Goal: Transaction & Acquisition: Obtain resource

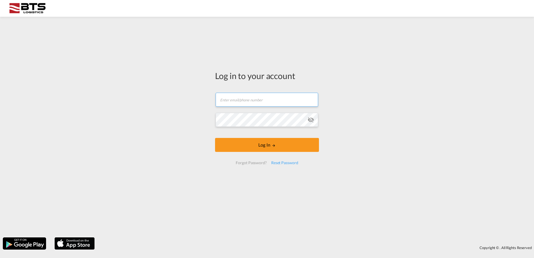
click at [249, 102] on input "text" at bounding box center [267, 100] width 103 height 14
type input "[EMAIL_ADDRESS][DOMAIN_NAME]"
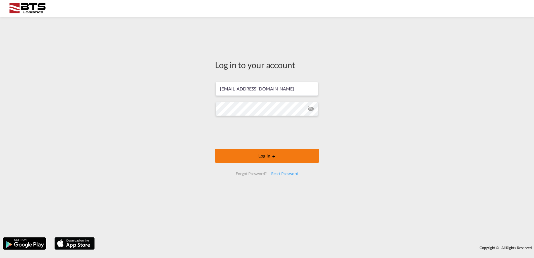
click at [233, 161] on button "Log In" at bounding box center [267, 156] width 104 height 14
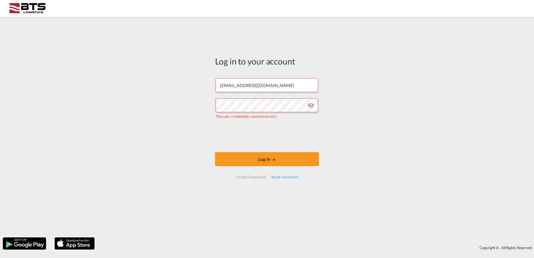
click at [308, 104] on md-icon "icon-eye-off" at bounding box center [311, 105] width 7 height 7
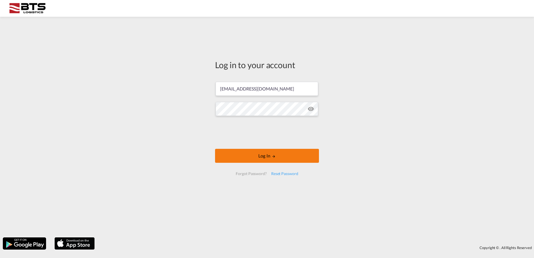
click at [236, 154] on button "Log In" at bounding box center [267, 156] width 104 height 14
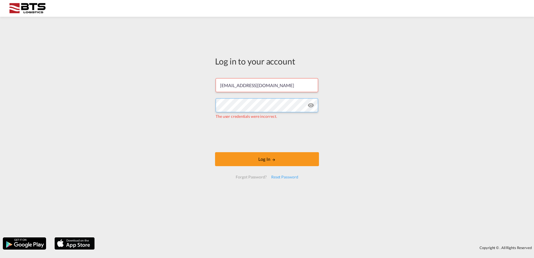
click at [154, 88] on div "Log in to your account [EMAIL_ADDRESS][DOMAIN_NAME] The user credentials were i…" at bounding box center [267, 127] width 534 height 215
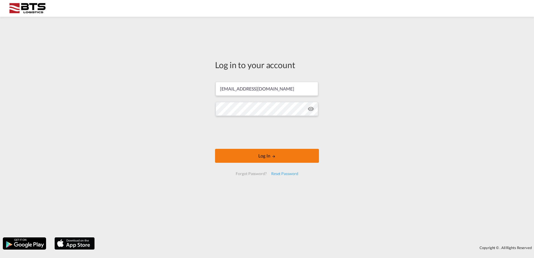
click at [248, 152] on button "Log In" at bounding box center [267, 156] width 104 height 14
click at [242, 150] on button "Log In" at bounding box center [267, 156] width 104 height 14
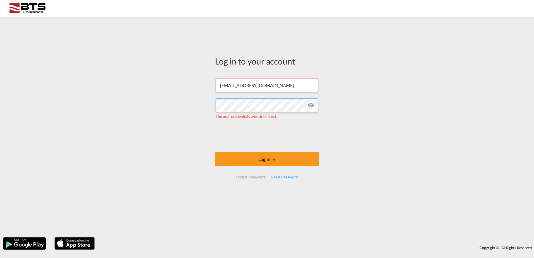
click at [189, 99] on div "Log in to your account [EMAIL_ADDRESS][DOMAIN_NAME] The user credentials were i…" at bounding box center [267, 127] width 534 height 215
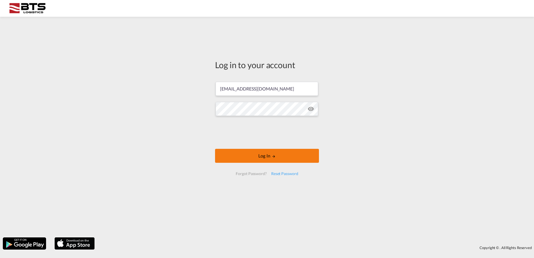
drag, startPoint x: 251, startPoint y: 147, endPoint x: 251, endPoint y: 153, distance: 6.2
click at [251, 147] on form "[EMAIL_ADDRESS][DOMAIN_NAME] Log In Forgot Password? Reset Password" at bounding box center [267, 128] width 104 height 105
click at [251, 154] on button "Log In" at bounding box center [267, 156] width 104 height 14
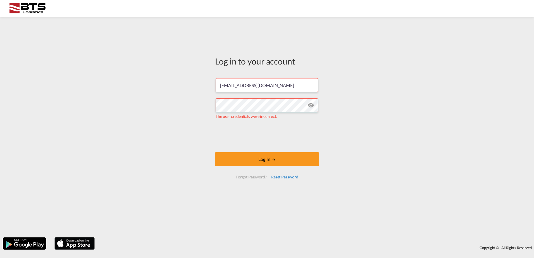
click at [292, 179] on div "Reset Password" at bounding box center [285, 177] width 32 height 10
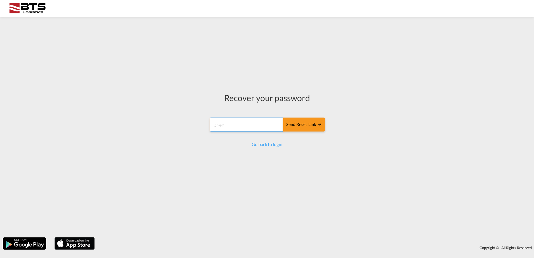
click at [225, 123] on input "email" at bounding box center [247, 125] width 74 height 14
type input "[EMAIL_ADDRESS][DOMAIN_NAME]"
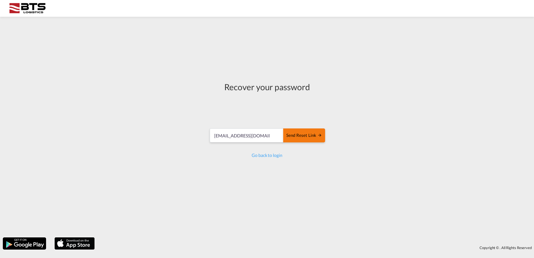
click at [292, 133] on div "Send reset link" at bounding box center [304, 135] width 36 height 6
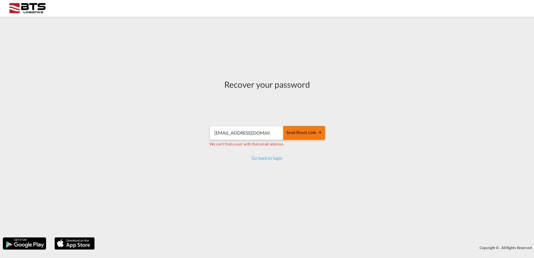
click at [309, 135] on div "Send reset link" at bounding box center [304, 133] width 36 height 6
click at [266, 156] on link "Go back to login" at bounding box center [267, 157] width 30 height 5
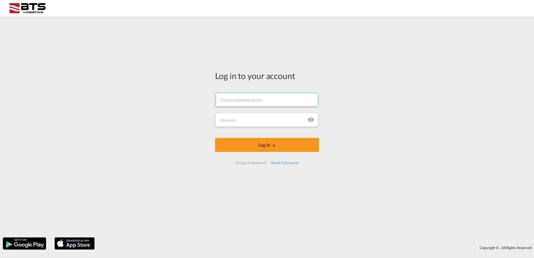
click at [249, 102] on input "text" at bounding box center [267, 100] width 103 height 14
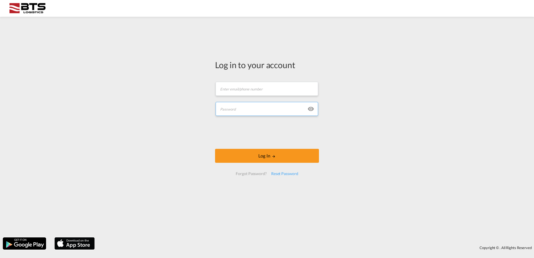
click at [249, 110] on input "text" at bounding box center [267, 109] width 103 height 14
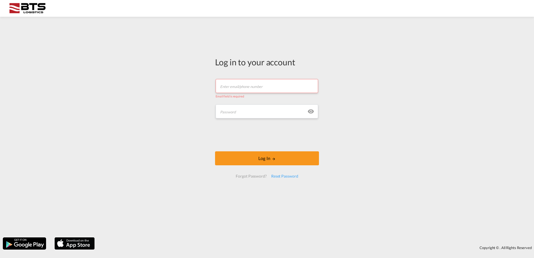
click at [252, 90] on input "text" at bounding box center [267, 86] width 103 height 14
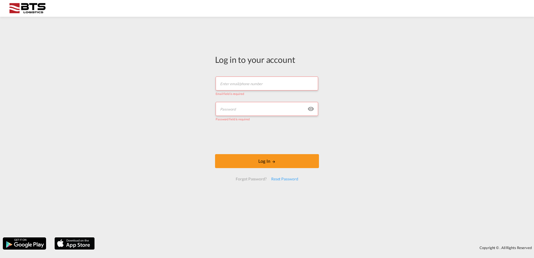
type input "[EMAIL_ADDRESS][DOMAIN_NAME]"
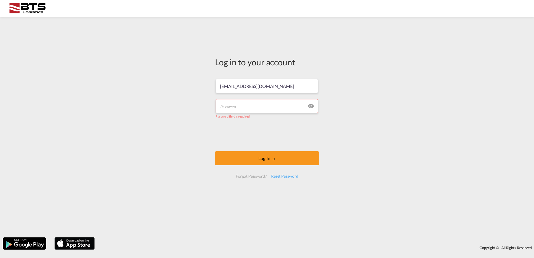
click at [252, 106] on input "text" at bounding box center [267, 106] width 103 height 14
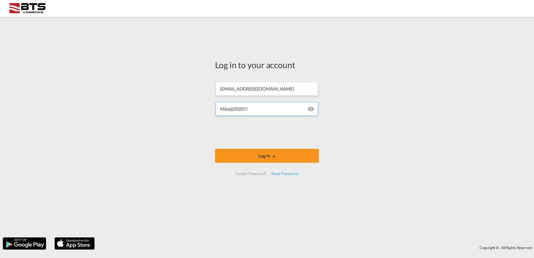
type input "Mika@2020!!!"
click at [230, 151] on button "Log In" at bounding box center [267, 156] width 104 height 14
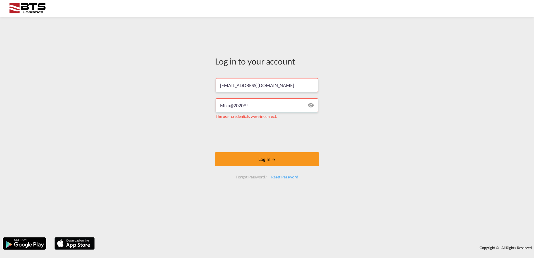
click at [309, 106] on md-icon "icon-eye" at bounding box center [311, 105] width 7 height 7
click at [310, 106] on md-icon "icon-eye" at bounding box center [311, 105] width 7 height 7
click at [278, 180] on div "Reset Password" at bounding box center [285, 177] width 32 height 10
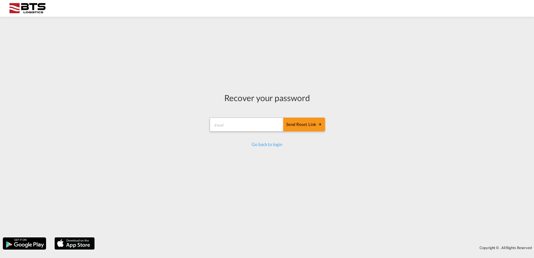
drag, startPoint x: 265, startPoint y: 132, endPoint x: 264, endPoint y: 130, distance: 2.8
click at [264, 131] on md-input-container "Send reset link Email field is required" at bounding box center [267, 125] width 116 height 16
click at [263, 126] on input "email" at bounding box center [247, 125] width 74 height 14
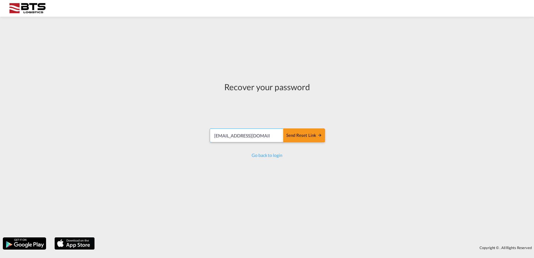
drag, startPoint x: 274, startPoint y: 137, endPoint x: 161, endPoint y: 139, distance: 112.3
click at [161, 139] on div "Recover your password [EMAIL_ADDRESS][DOMAIN_NAME] Send reset link Send reset l…" at bounding box center [267, 127] width 534 height 215
type input "[EMAIL_ADDRESS][DOMAIN_NAME]"
click at [283, 129] on button "Send reset link" at bounding box center [304, 136] width 42 height 14
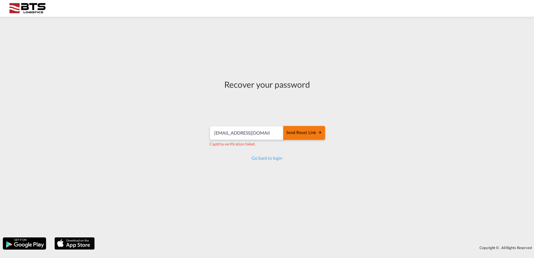
click at [297, 137] on button "Send reset link" at bounding box center [304, 133] width 42 height 14
click at [303, 139] on button "Send reset link" at bounding box center [304, 133] width 42 height 14
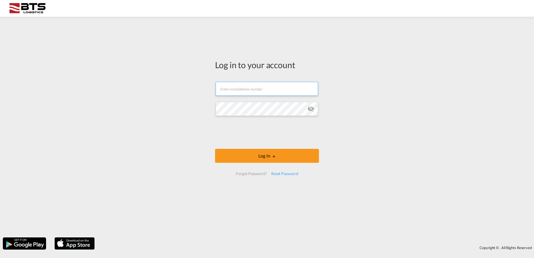
click at [250, 87] on input "text" at bounding box center [267, 89] width 103 height 14
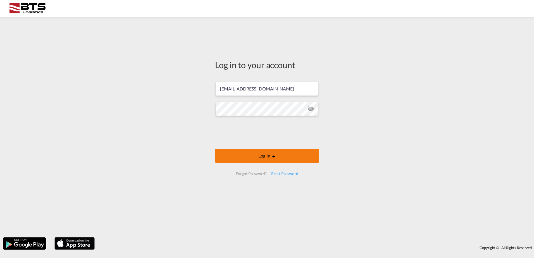
click at [245, 157] on button "Log In" at bounding box center [267, 156] width 104 height 14
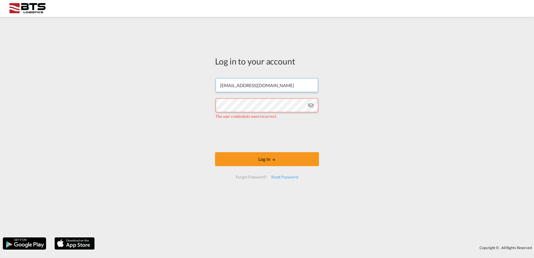
drag, startPoint x: 294, startPoint y: 91, endPoint x: 159, endPoint y: 82, distance: 135.0
click at [159, 82] on div "Log in to your account [EMAIL_ADDRESS][DOMAIN_NAME] The user credentials were i…" at bounding box center [267, 127] width 534 height 215
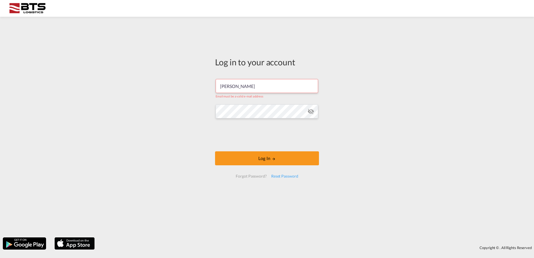
type input "[DOMAIN_NAME][EMAIL_ADDRESS][DOMAIN_NAME]"
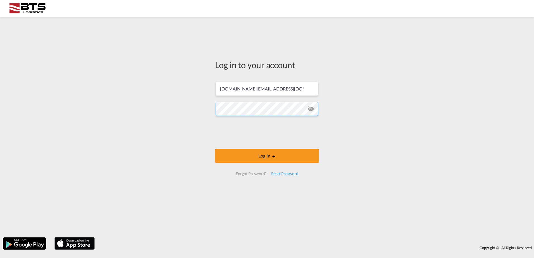
click at [169, 114] on div "Log in to your account [DOMAIN_NAME][EMAIL_ADDRESS][DOMAIN_NAME] Log In Forgot …" at bounding box center [267, 127] width 534 height 215
click at [215, 149] on button "Log In" at bounding box center [267, 156] width 104 height 14
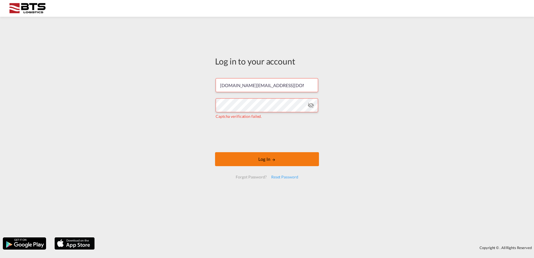
click at [234, 156] on button "Log In" at bounding box center [267, 159] width 104 height 14
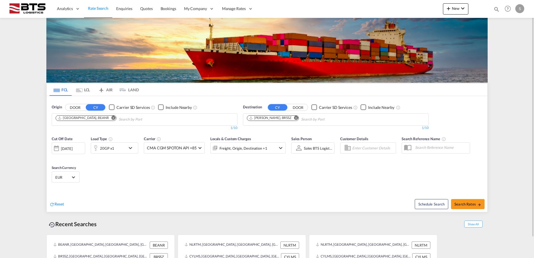
click at [111, 119] on md-icon "Remove" at bounding box center [113, 118] width 4 height 4
click at [116, 119] on body "Analytics Reports Dashboard Rate Search Enquiries Quotes Bookings" at bounding box center [267, 129] width 534 height 258
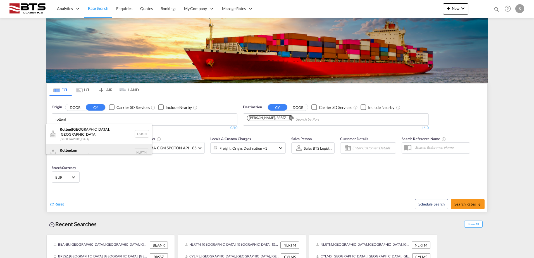
type input "rotterd"
click at [92, 145] on div "Rotterd am Netherlands NLRTM" at bounding box center [99, 152] width 106 height 17
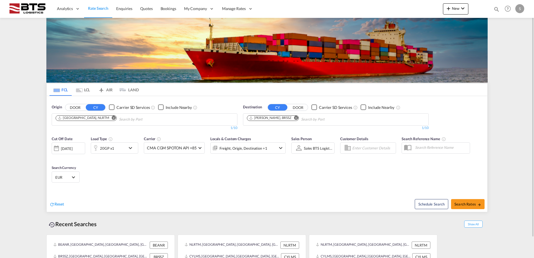
click at [294, 117] on md-icon "Remove" at bounding box center [296, 118] width 4 height 4
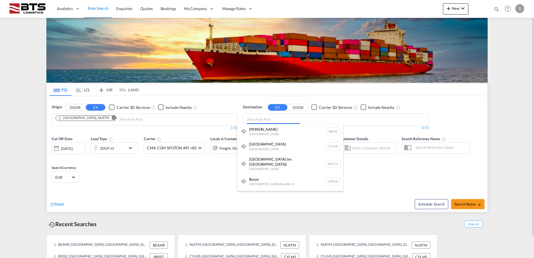
click at [281, 121] on body "Analytics Reports Dashboard Rate Search Enquiries Quotes Bookings" at bounding box center [267, 129] width 534 height 258
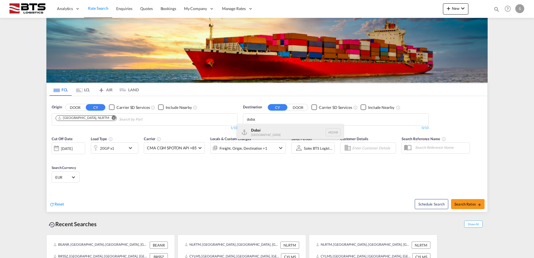
type input "duba"
click at [282, 132] on div "Duba i United Arab Emirates AEDXB" at bounding box center [290, 132] width 106 height 17
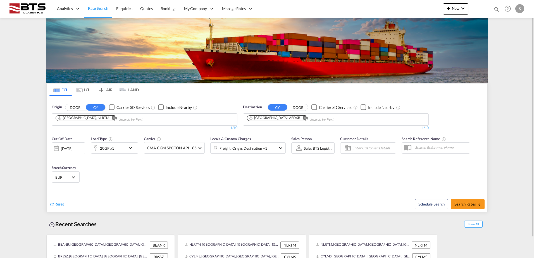
click at [128, 149] on md-icon "icon-chevron-down" at bounding box center [131, 148] width 9 height 7
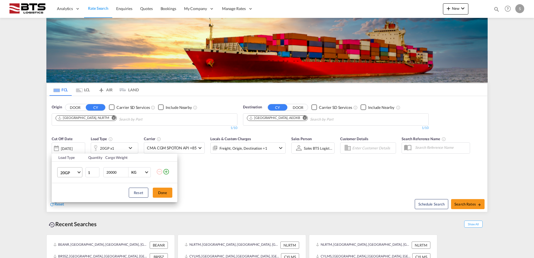
click at [81, 172] on md-select-value "20GP" at bounding box center [71, 172] width 22 height 9
click at [81, 203] on md-option "20FR" at bounding box center [75, 202] width 38 height 13
click at [161, 194] on button "Done" at bounding box center [163, 193] width 20 height 10
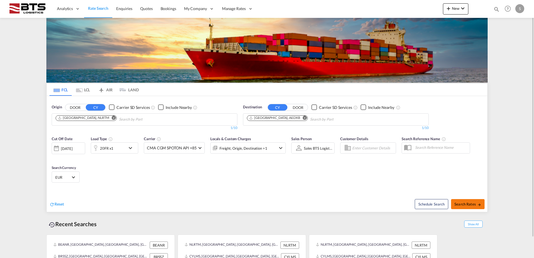
click at [466, 203] on span "Search Rates" at bounding box center [468, 204] width 27 height 4
type input "NLRTM to AEDXB / 15 Sep 2025"
